Goal: Check status

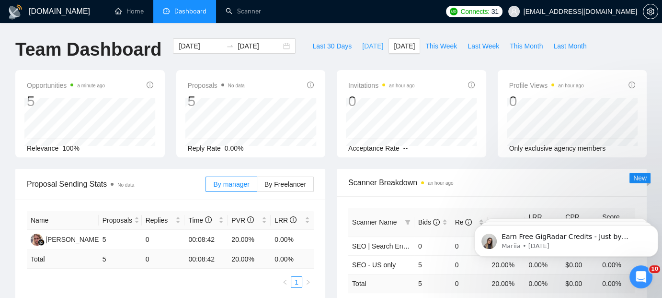
click at [362, 44] on span "[DATE]" at bounding box center [372, 46] width 21 height 11
type input "2025-08-18"
